Goal: Task Accomplishment & Management: Manage account settings

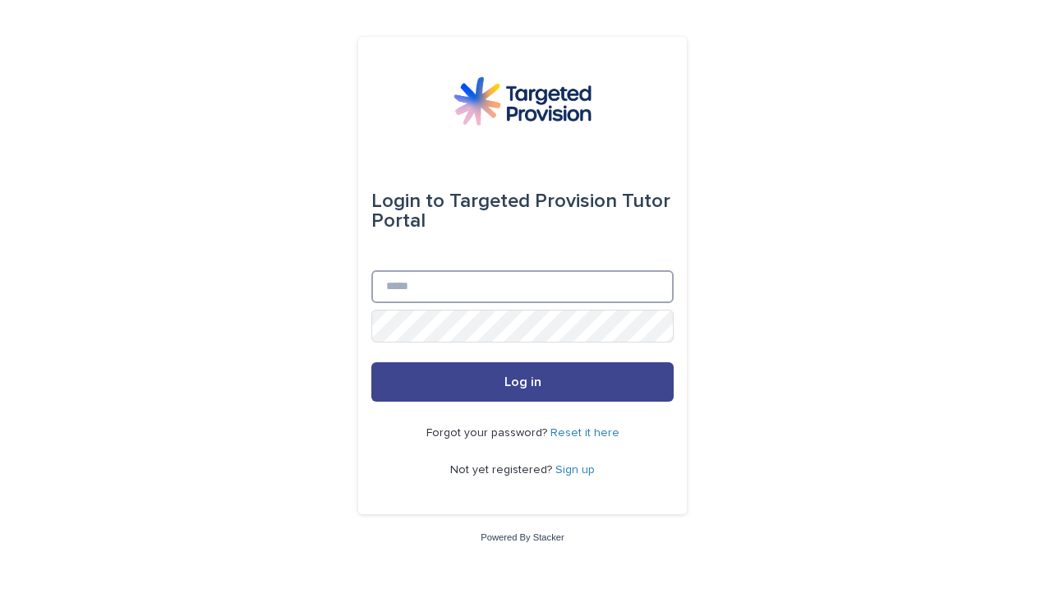
type input "**********"
click at [568, 378] on button "Log in" at bounding box center [522, 381] width 302 height 39
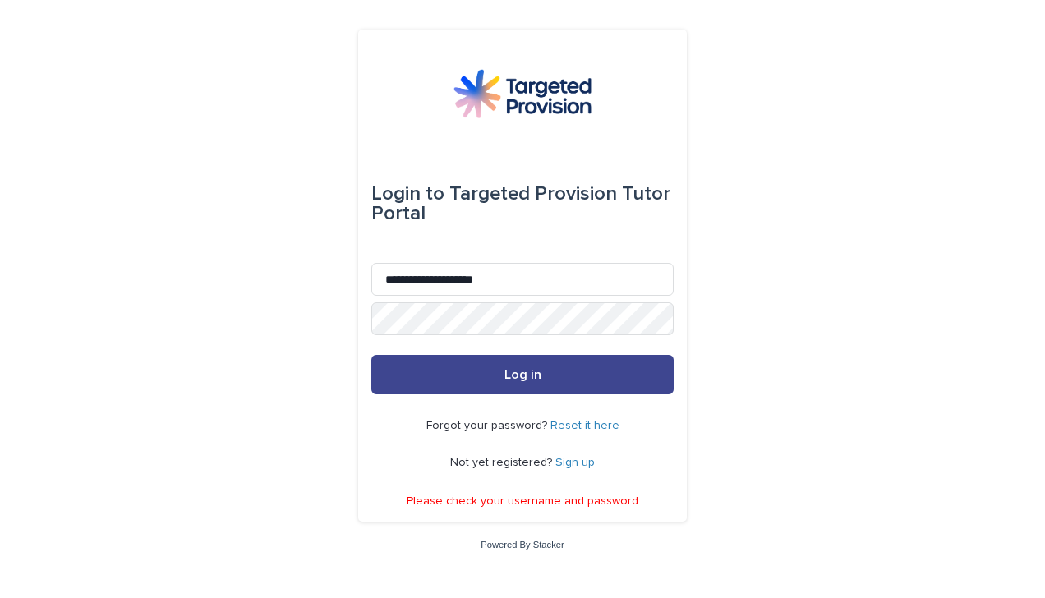
click at [462, 378] on button "Log in" at bounding box center [522, 374] width 302 height 39
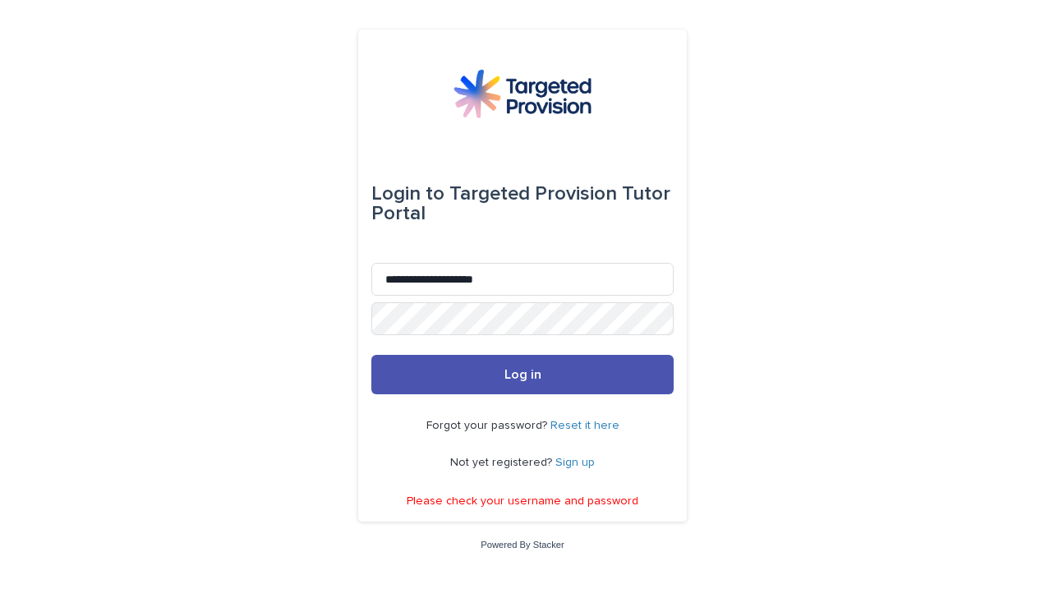
click at [314, 353] on div "**********" at bounding box center [522, 299] width 1045 height 598
click at [594, 426] on link "Reset it here" at bounding box center [585, 426] width 69 height 12
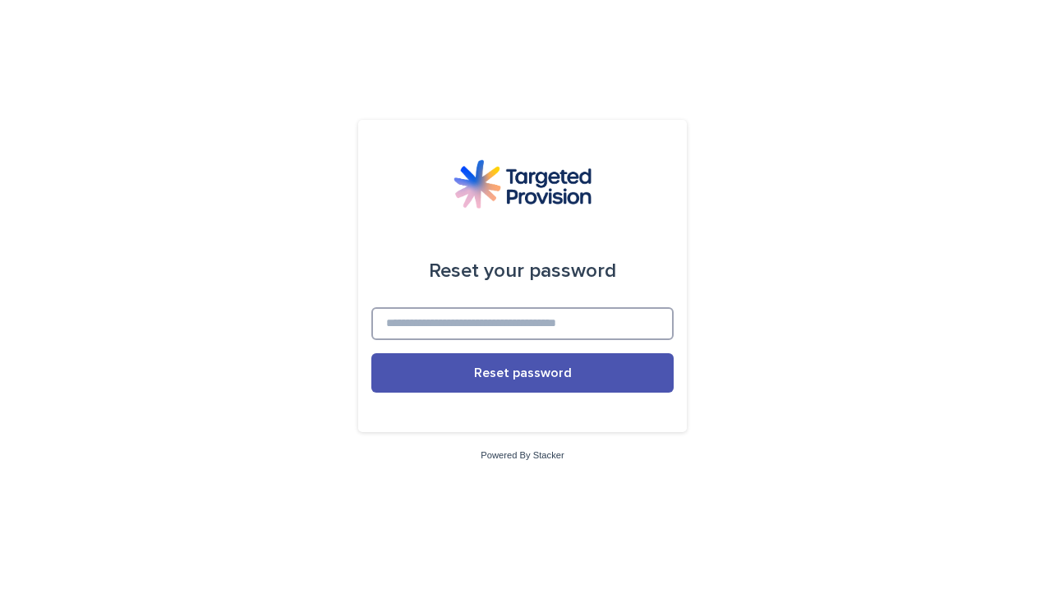
click at [498, 311] on input at bounding box center [522, 323] width 302 height 33
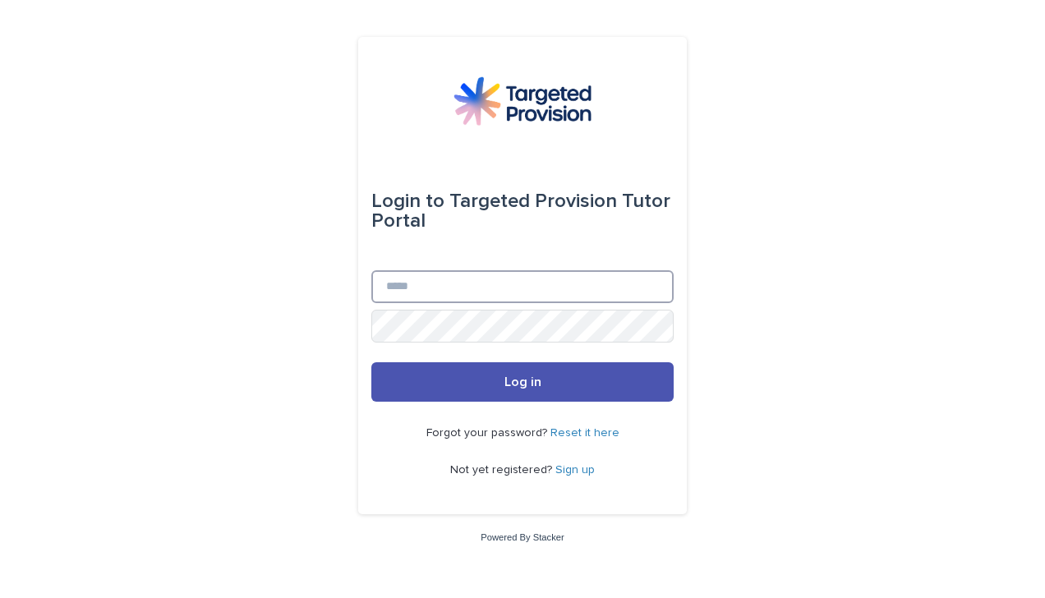
type input "**********"
click at [194, 321] on div "**********" at bounding box center [522, 299] width 1045 height 598
click at [731, 334] on div "**********" at bounding box center [522, 299] width 1045 height 598
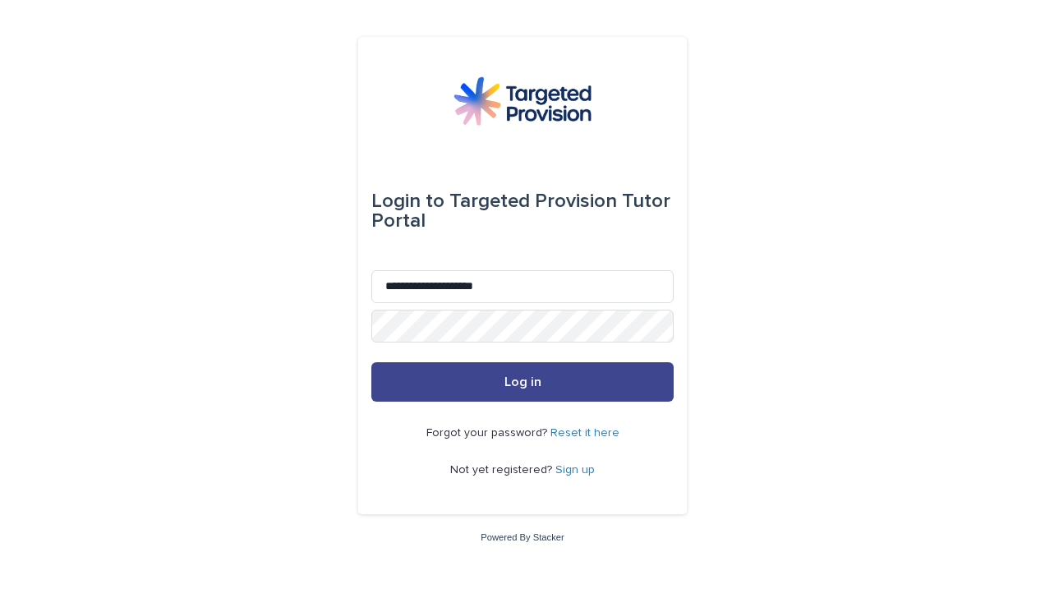
click at [577, 383] on button "Log in" at bounding box center [522, 381] width 302 height 39
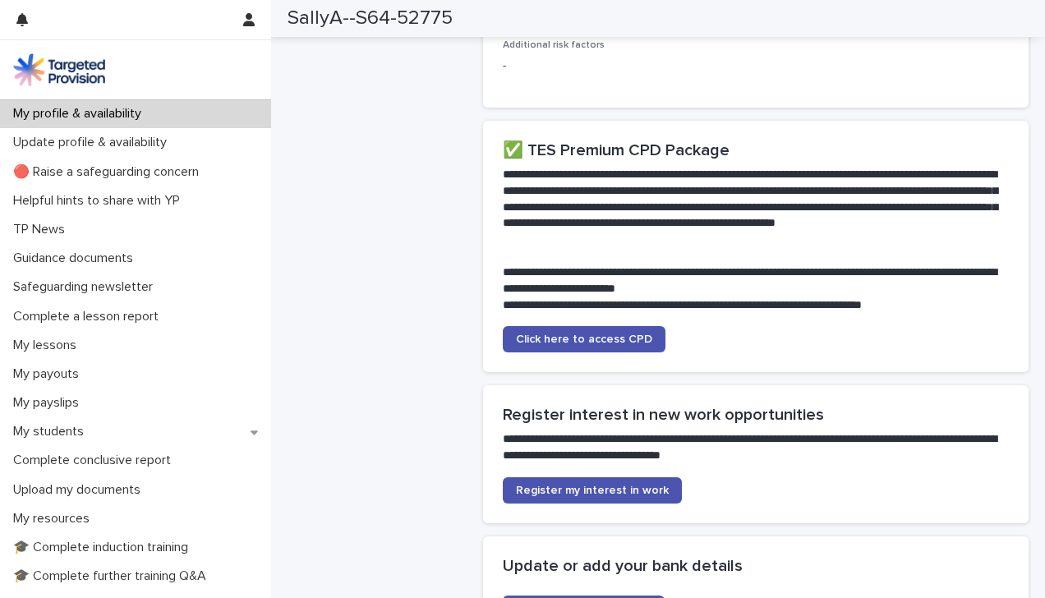
scroll to position [3446, 0]
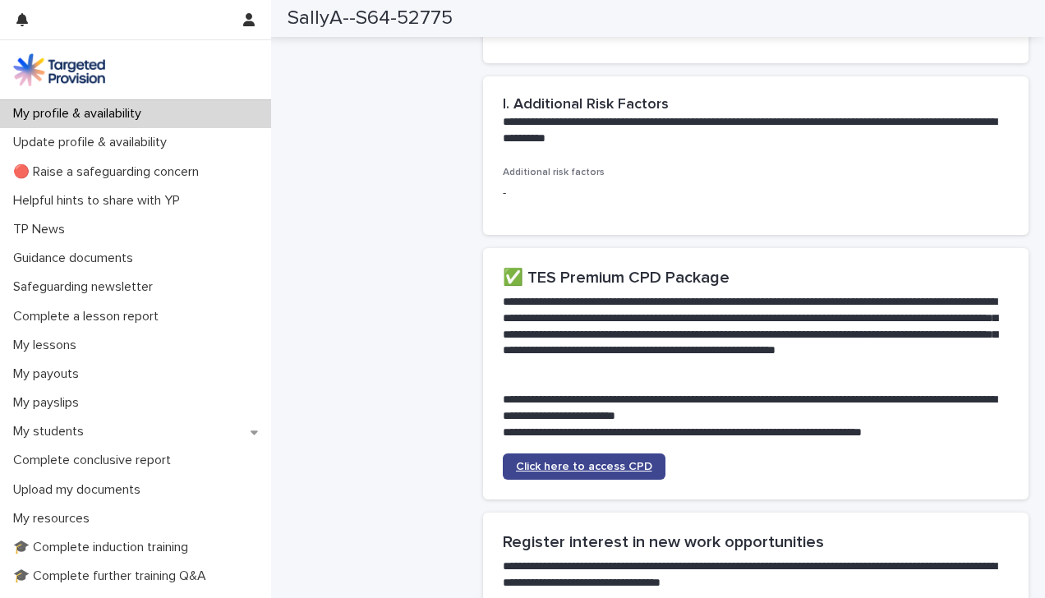
click at [618, 454] on link "Click here to access CPD" at bounding box center [584, 467] width 163 height 26
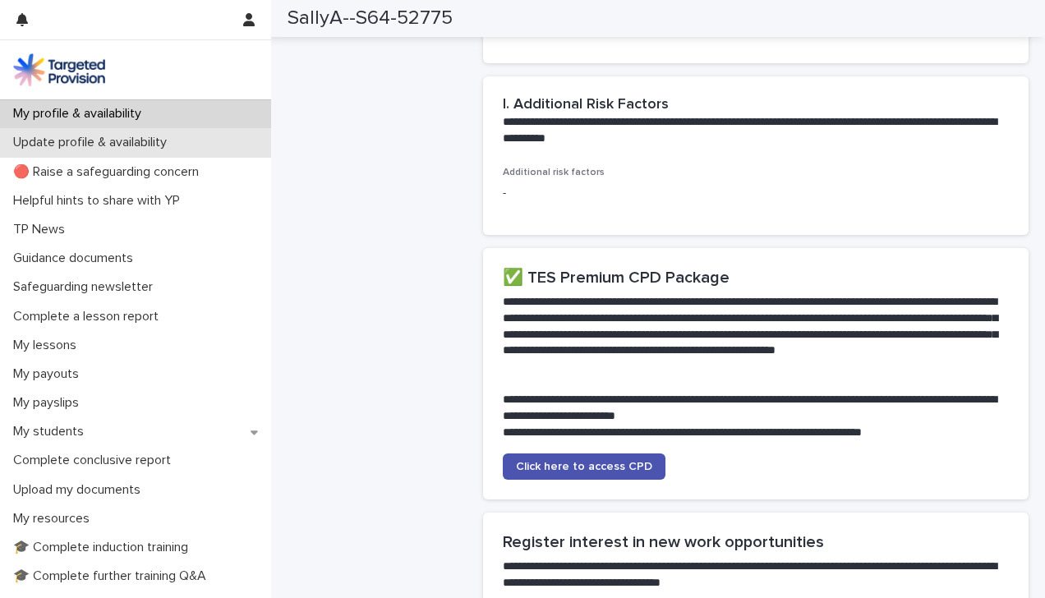
click at [115, 141] on p "Update profile & availability" at bounding box center [93, 143] width 173 height 16
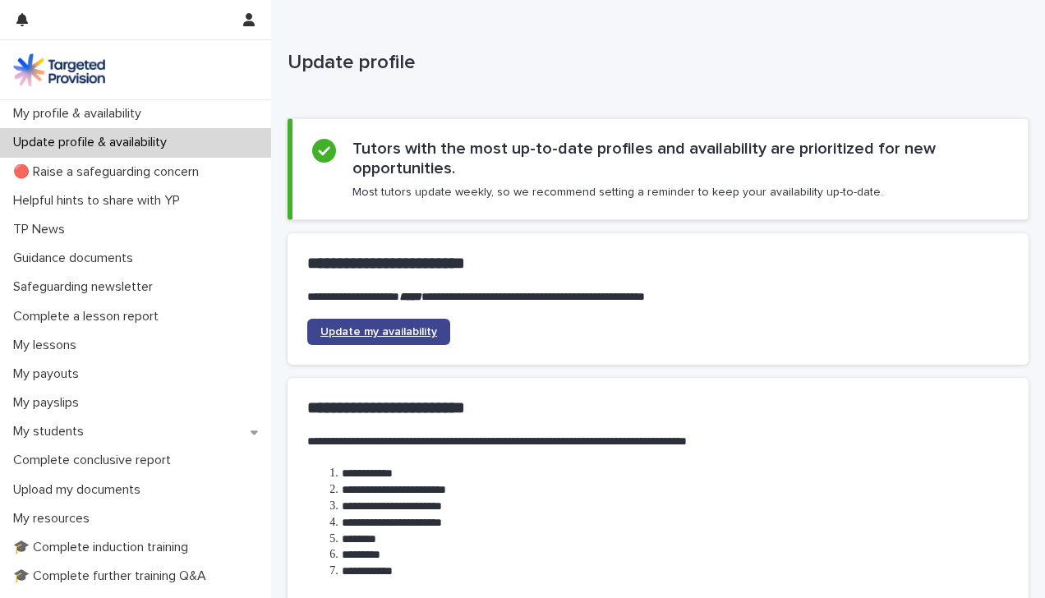
click at [394, 332] on span "Update my availability" at bounding box center [379, 332] width 117 height 12
click at [413, 335] on span "Update my availability" at bounding box center [379, 332] width 117 height 12
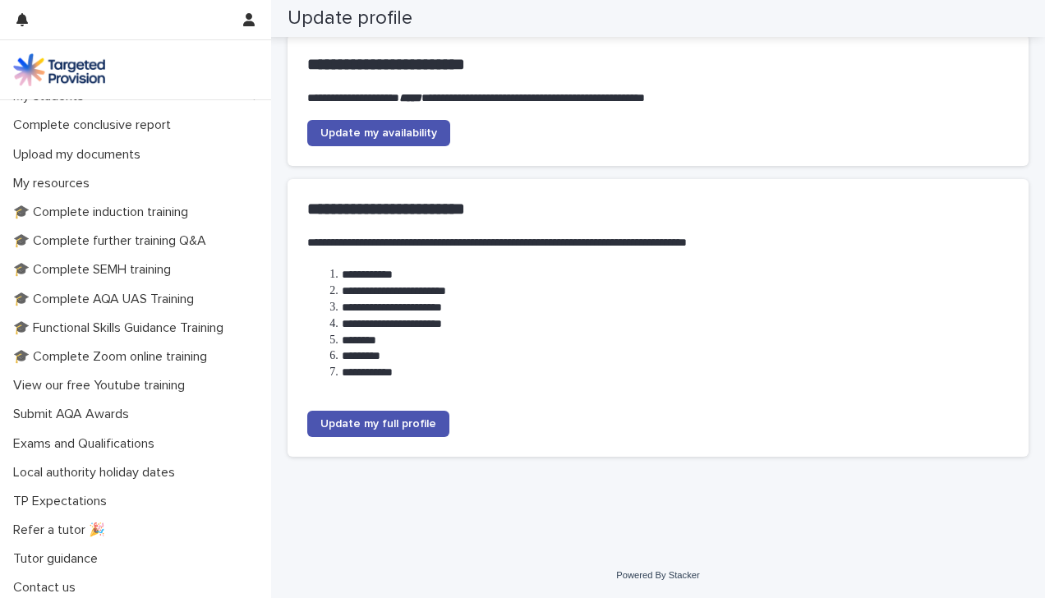
scroll to position [340, 0]
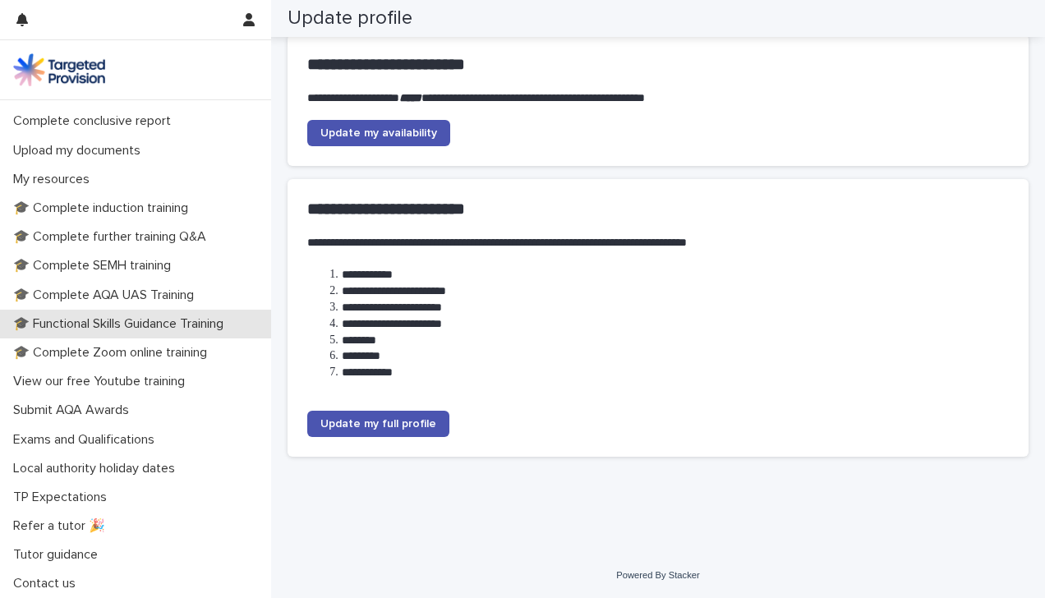
click at [201, 328] on p "🎓 Functional Skills Guidance Training" at bounding box center [122, 324] width 230 height 16
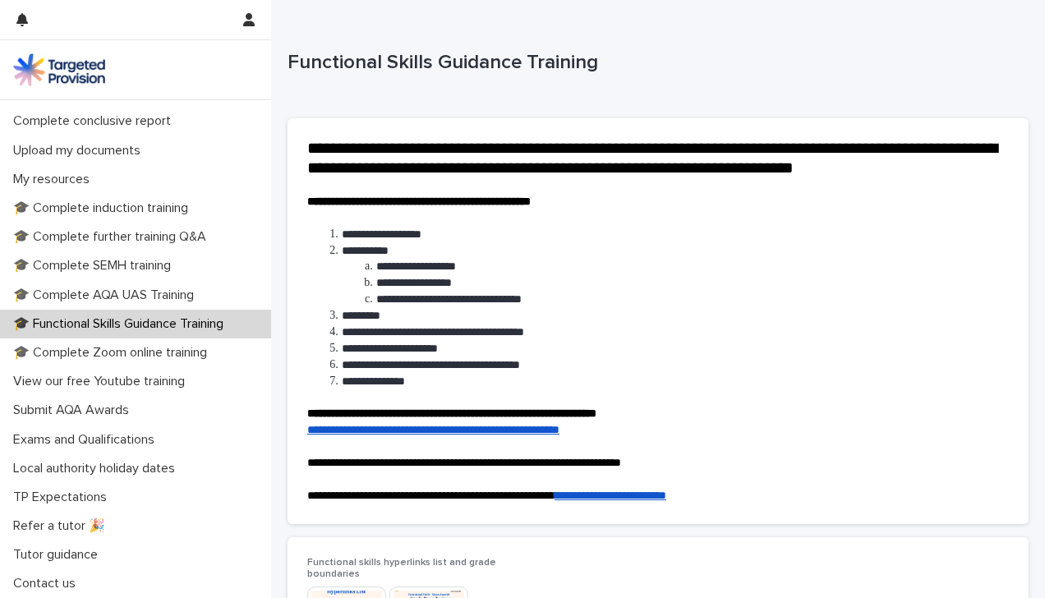
scroll to position [263, 0]
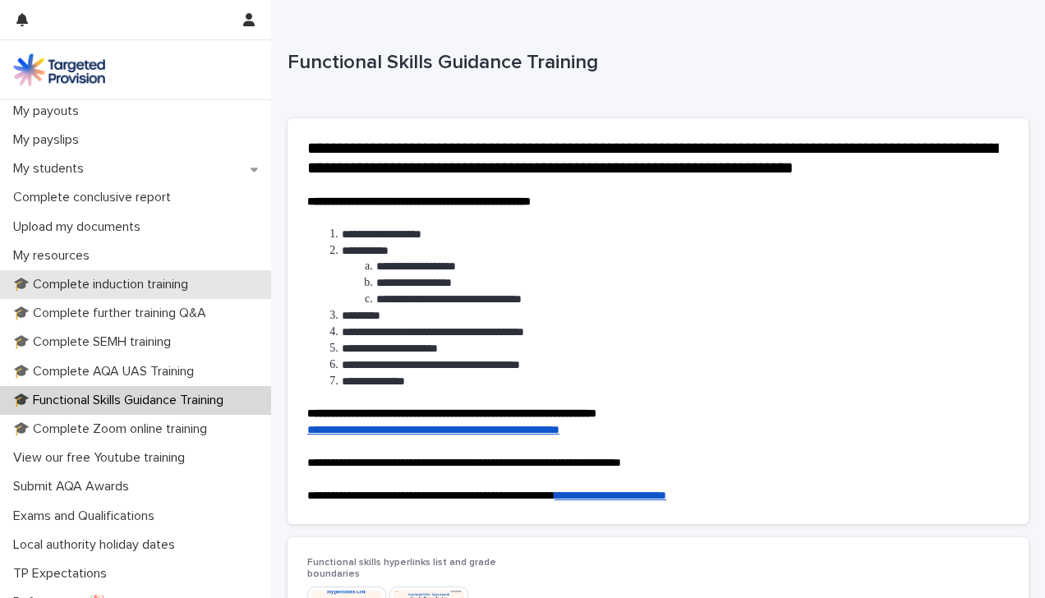
click at [140, 292] on p "🎓 Complete induction training" at bounding box center [104, 285] width 195 height 16
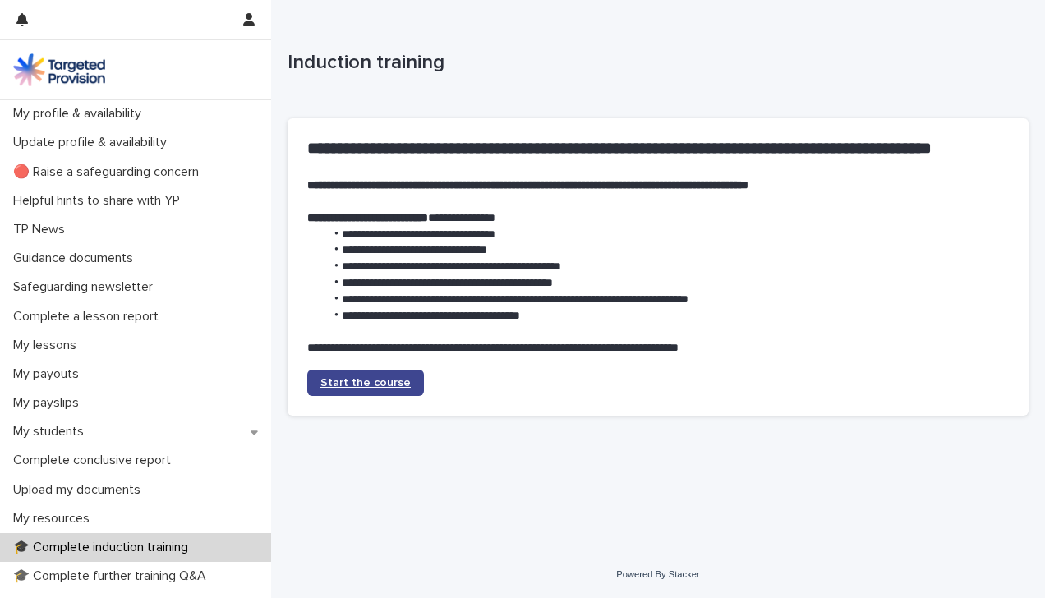
click at [373, 378] on span "Start the course" at bounding box center [366, 383] width 90 height 12
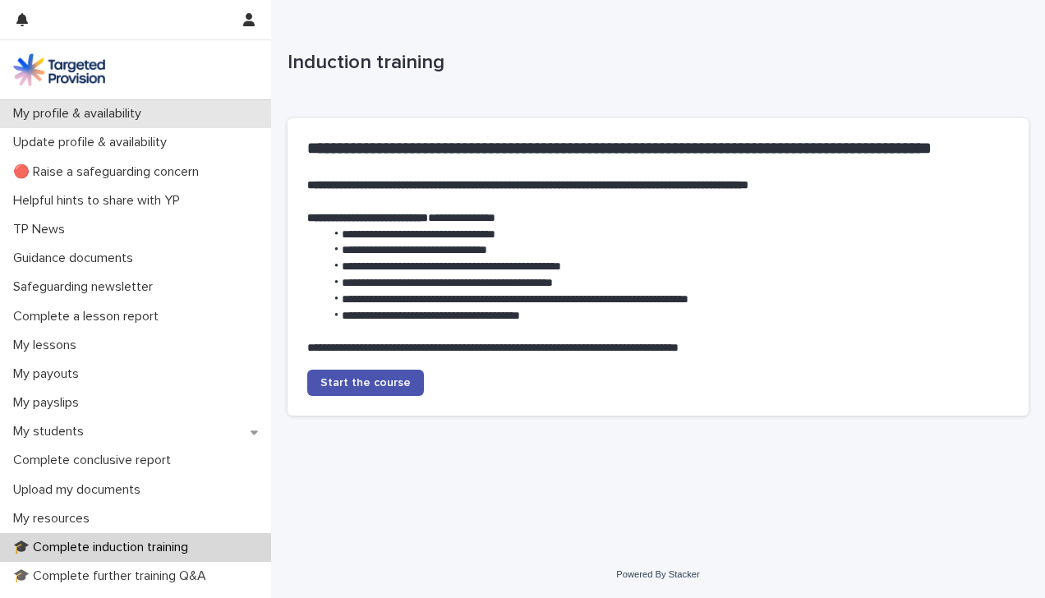
click at [122, 124] on div "My profile & availability" at bounding box center [135, 113] width 271 height 29
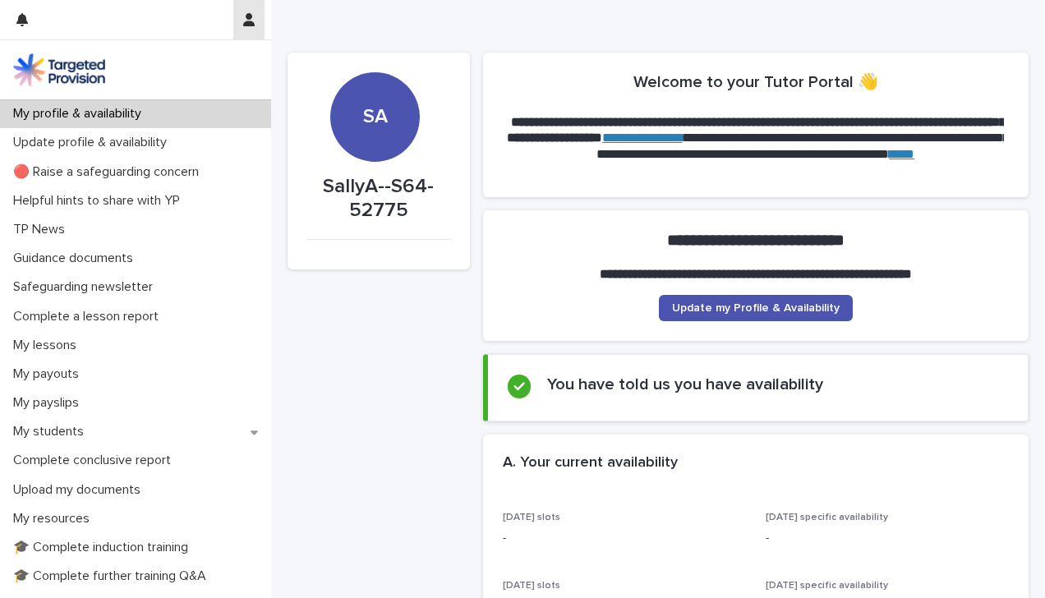
click at [246, 23] on icon "button" at bounding box center [249, 19] width 12 height 13
click at [246, 23] on div at bounding box center [522, 299] width 1045 height 598
click at [786, 311] on span "Update my Profile & Availability" at bounding box center [756, 308] width 168 height 12
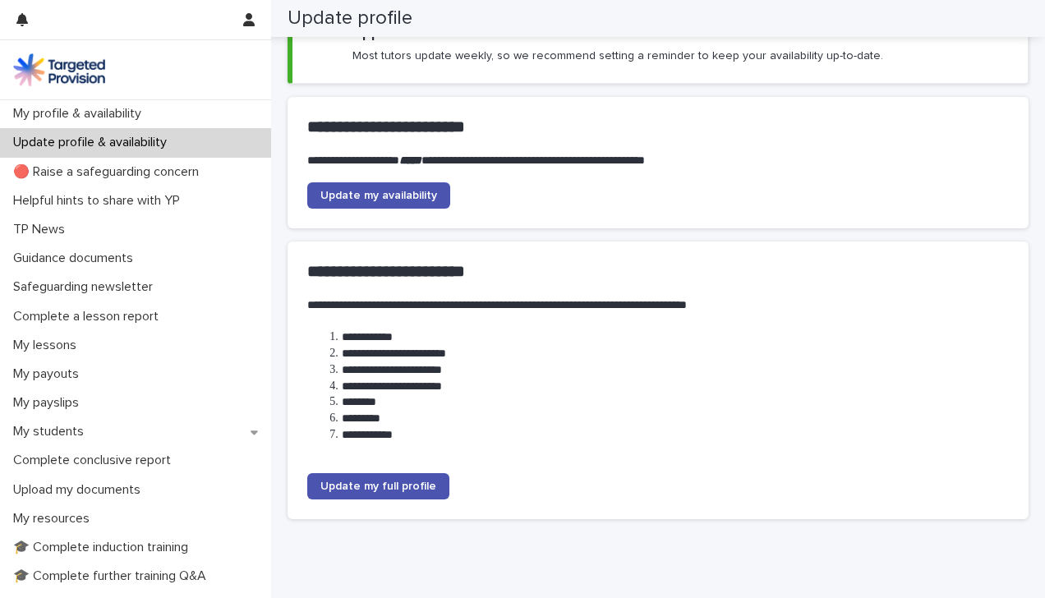
scroll to position [201, 0]
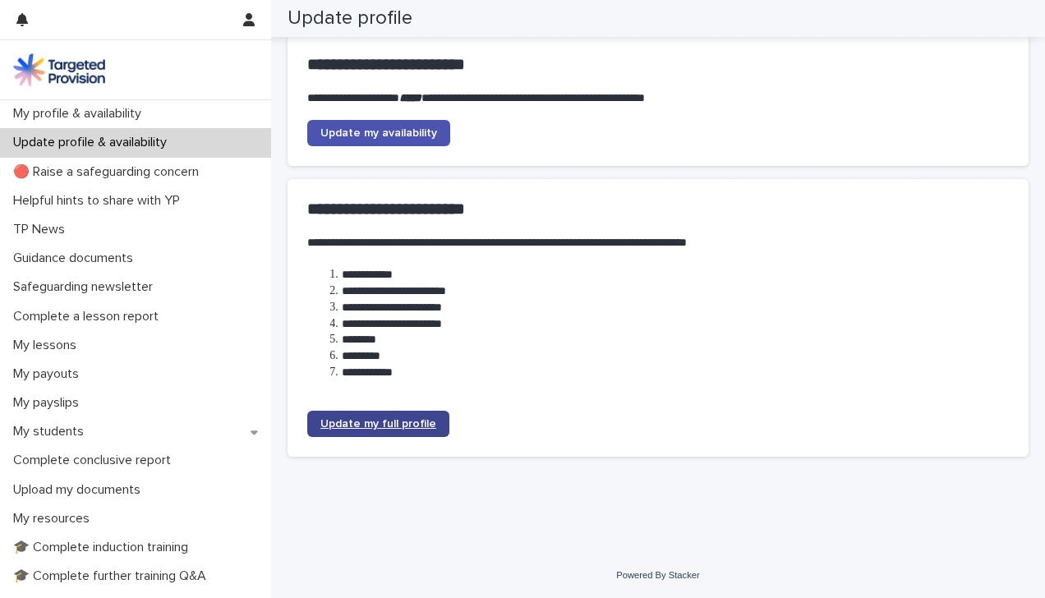
click at [367, 427] on span "Update my full profile" at bounding box center [379, 424] width 116 height 12
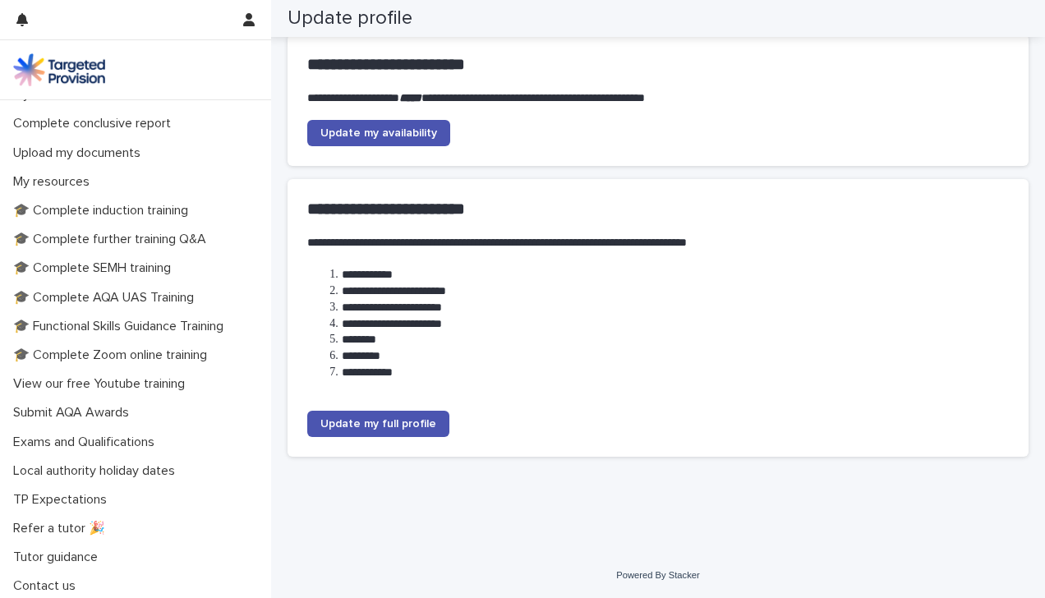
scroll to position [340, 0]
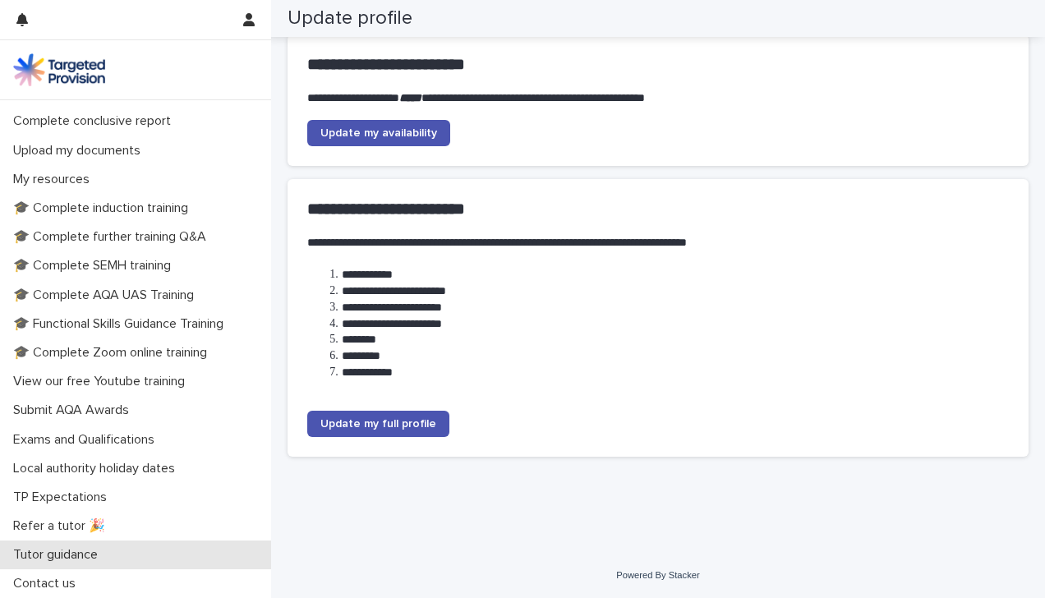
click at [75, 547] on p "Tutor guidance" at bounding box center [59, 555] width 104 height 16
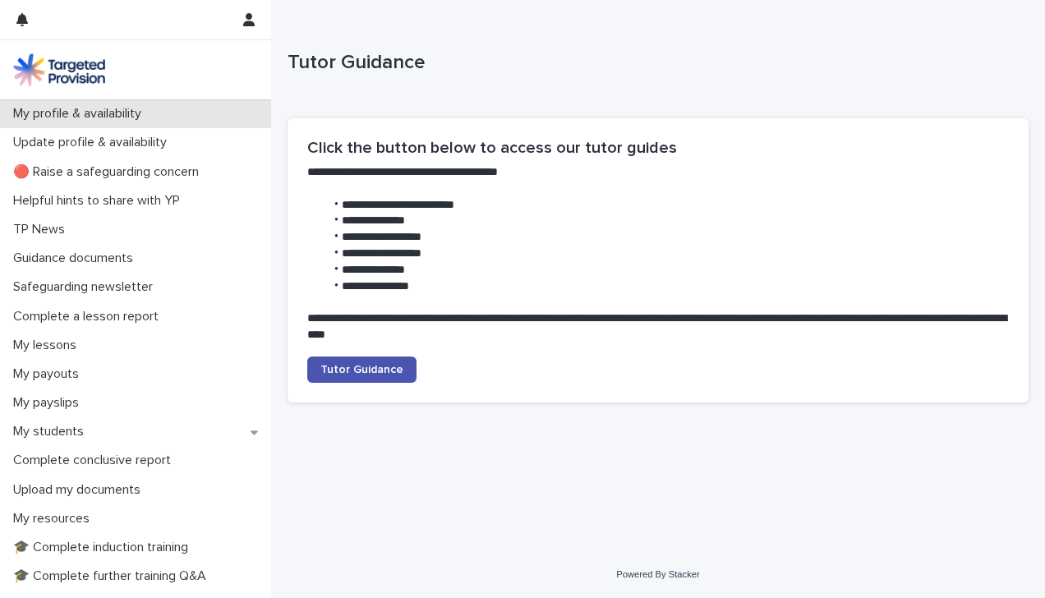
click at [163, 127] on div "My profile & availability" at bounding box center [135, 113] width 271 height 29
